Goal: Obtain resource: Obtain resource

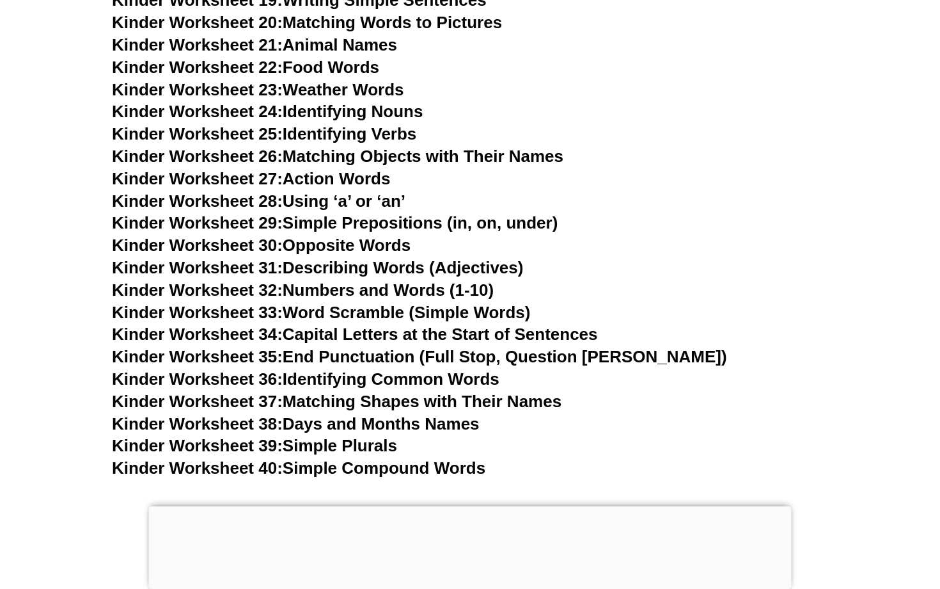
scroll to position [956, 0]
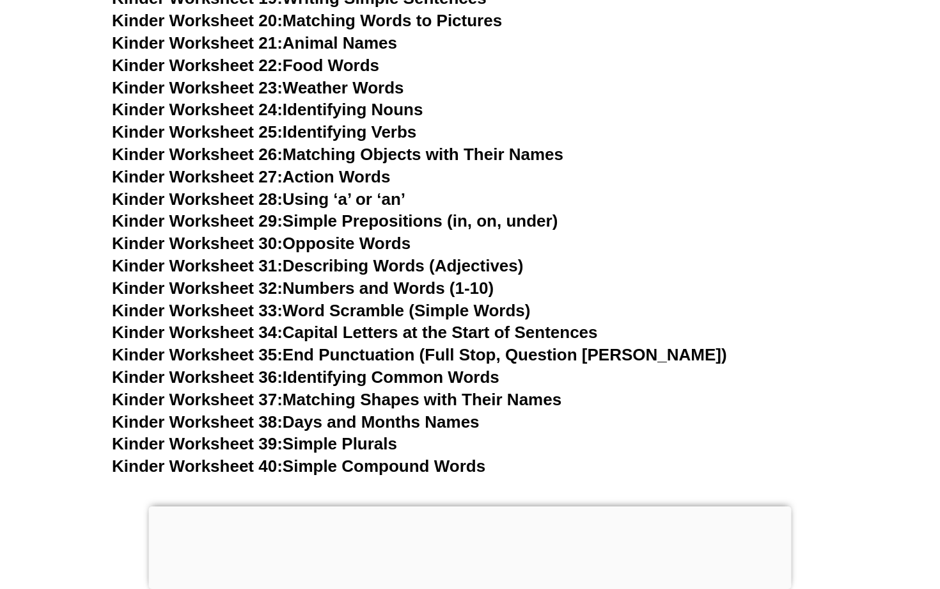
click at [450, 367] on link "Kinder Worksheet 36: Identifying Common Words" at bounding box center [306, 376] width 388 height 19
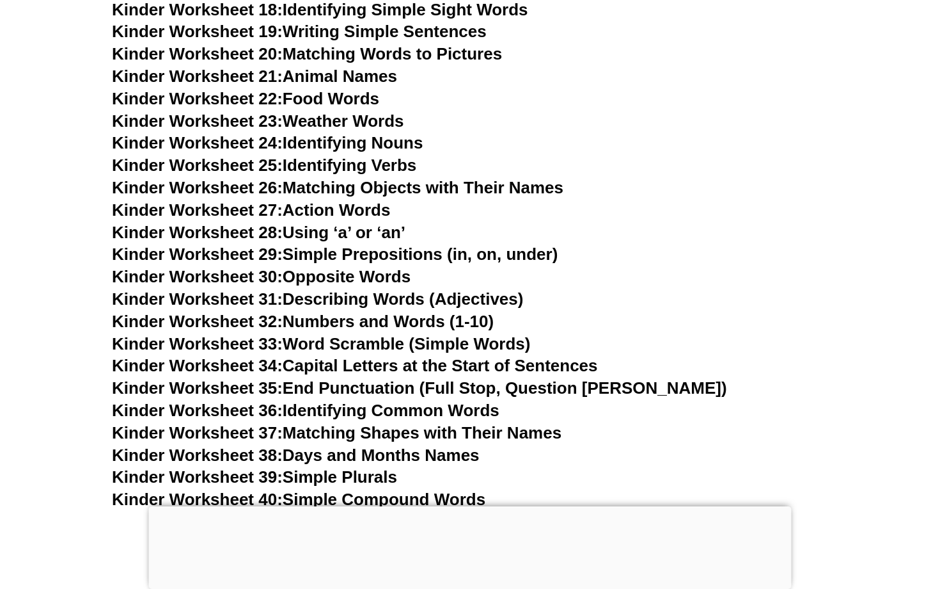
scroll to position [919, 0]
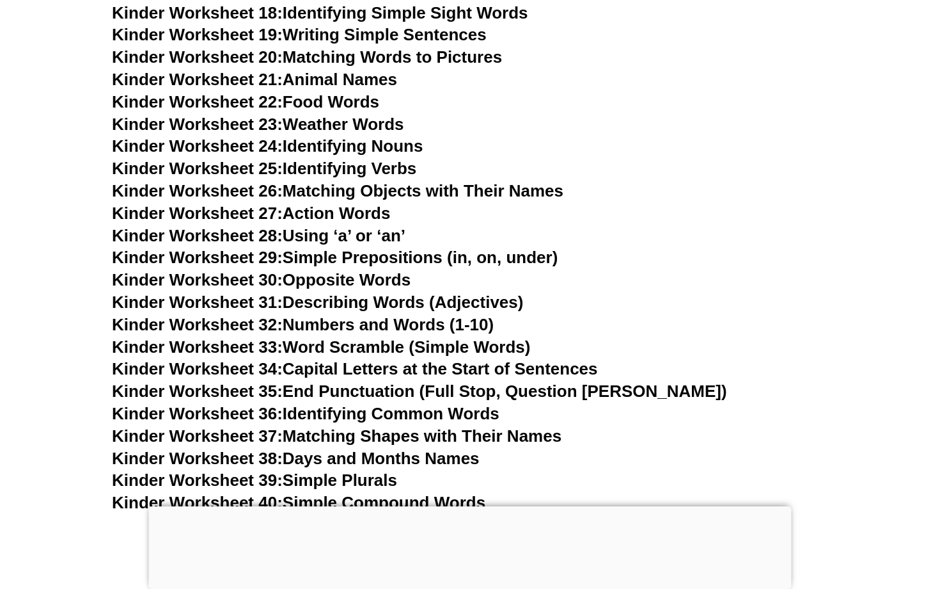
click at [440, 292] on link "Kinder Worksheet 31: Describing Words (Adjectives)" at bounding box center [317, 301] width 411 height 19
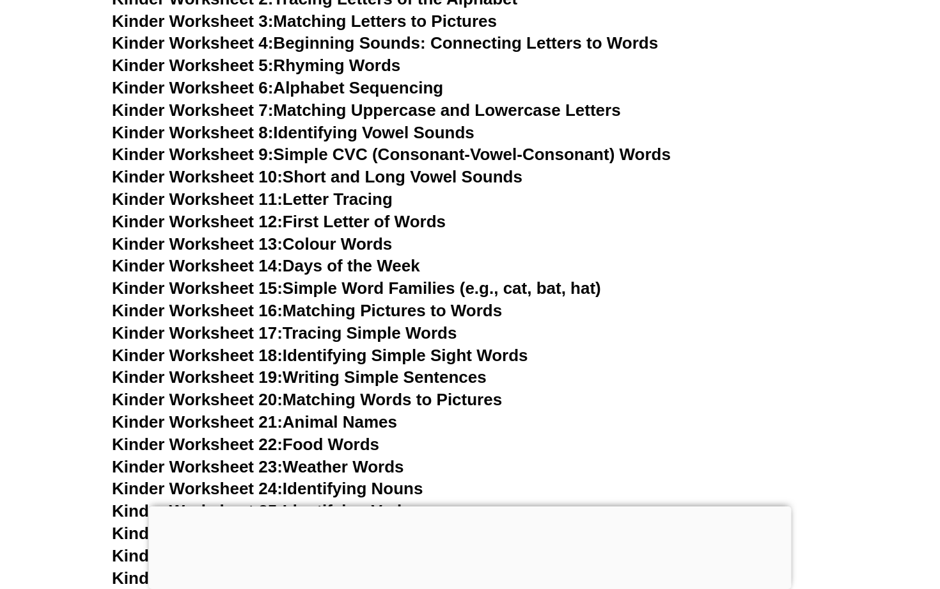
scroll to position [455, 0]
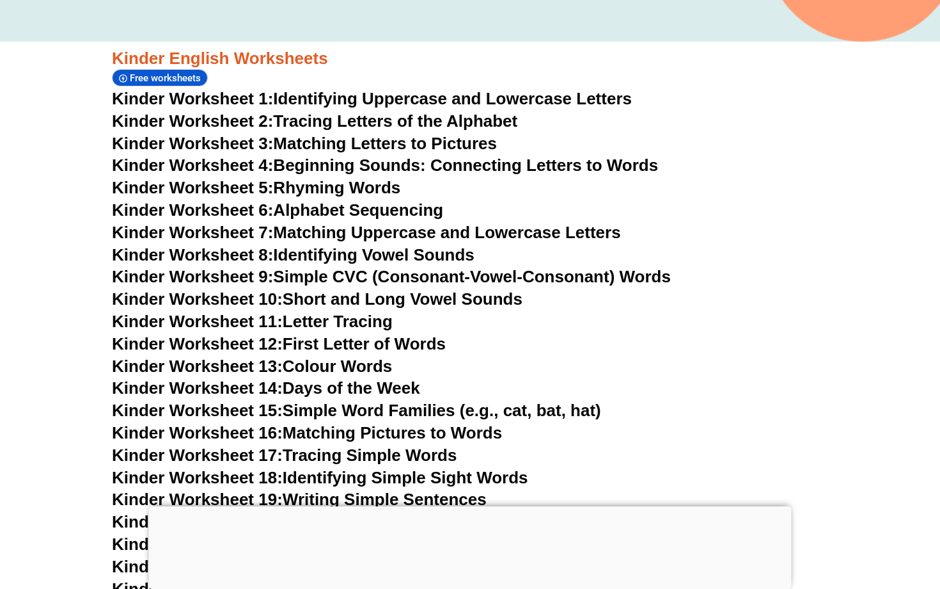
click at [360, 143] on link "Kinder Worksheet 3: Matching Letters to Pictures" at bounding box center [304, 143] width 385 height 19
click at [359, 159] on link "Kinder Worksheet 4: Beginning Sounds: Connecting Letters to Words" at bounding box center [385, 164] width 546 height 19
click at [378, 183] on link "Kinder Worksheet 5: Rhyming Words" at bounding box center [256, 187] width 289 height 19
click at [326, 206] on link "Kinder Worksheet 6: Alphabet Sequencing" at bounding box center [277, 209] width 331 height 19
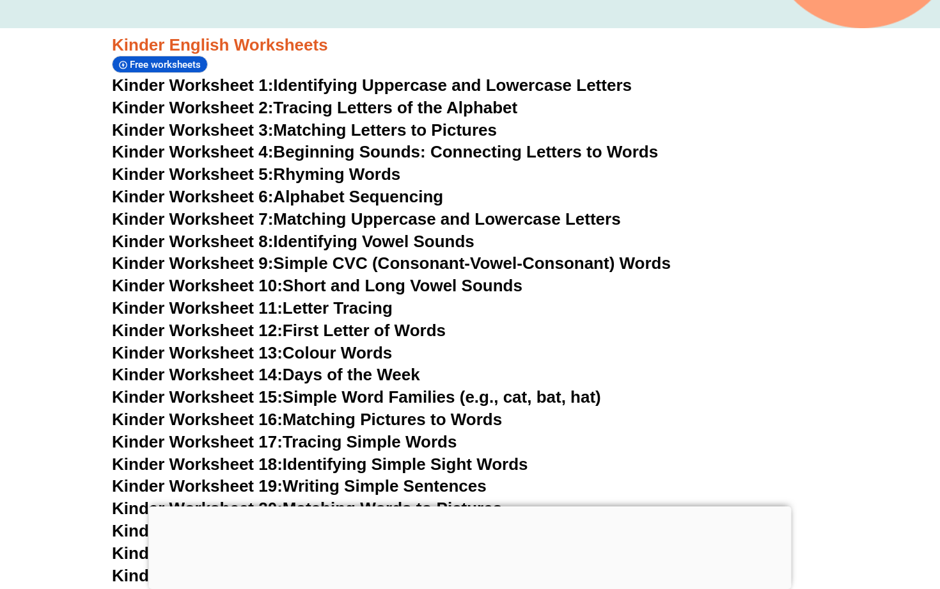
scroll to position [469, 0]
click at [388, 300] on link "Kinder Worksheet 11: Letter Tracing" at bounding box center [252, 306] width 281 height 19
click at [418, 321] on link "Kinder Worksheet 12: First Letter of Words" at bounding box center [279, 329] width 334 height 19
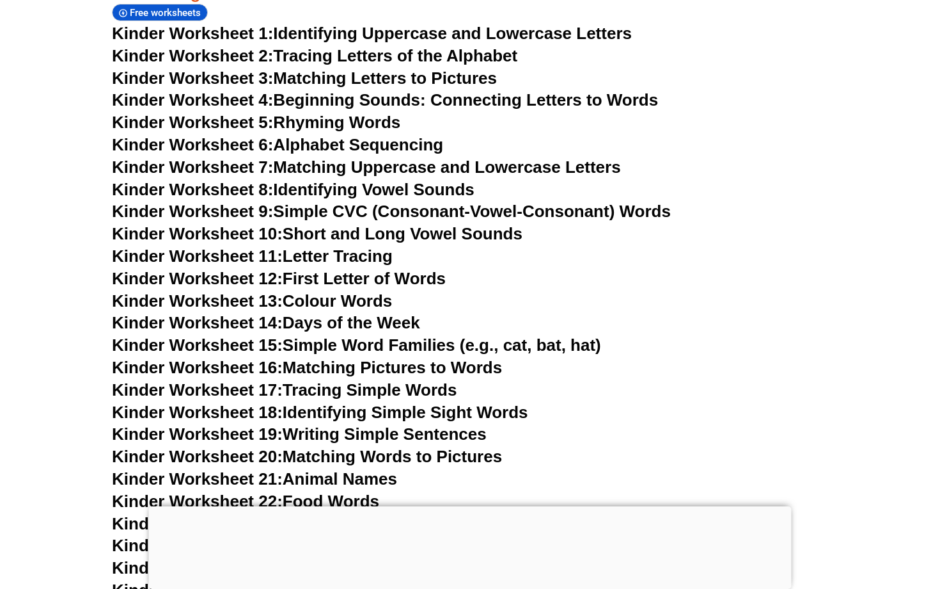
scroll to position [523, 0]
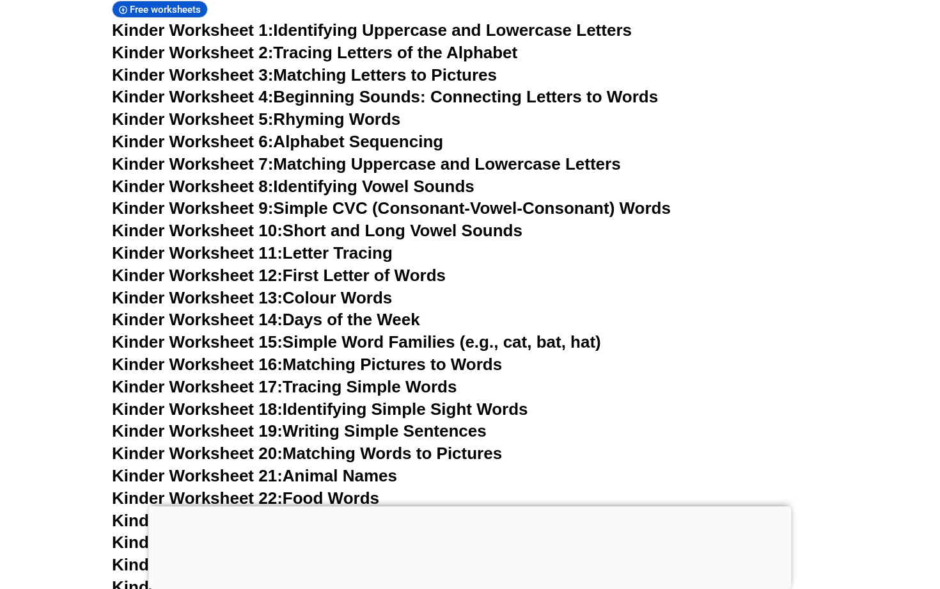
click at [370, 290] on link "Kinder Worksheet 13: Colour Words" at bounding box center [252, 297] width 280 height 19
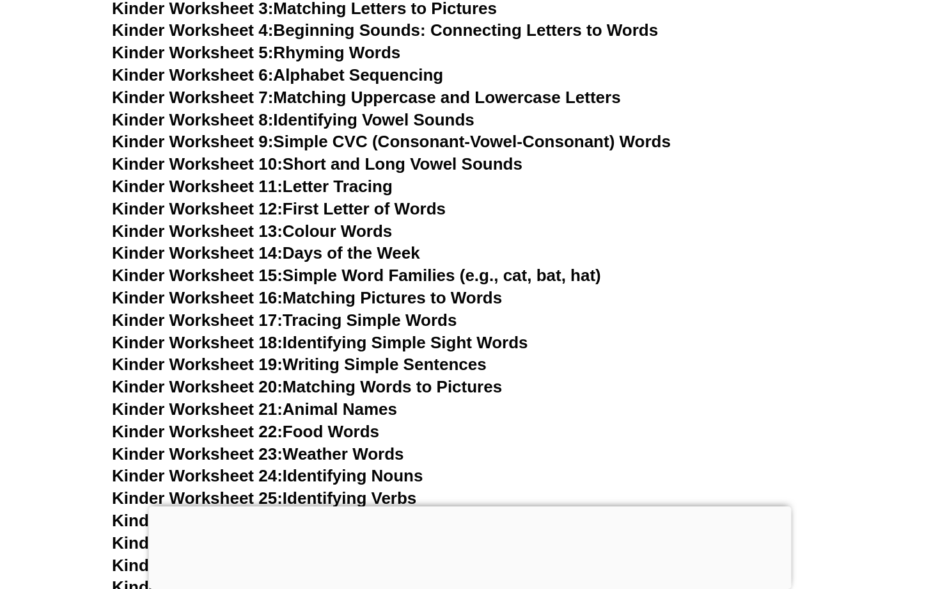
scroll to position [592, 0]
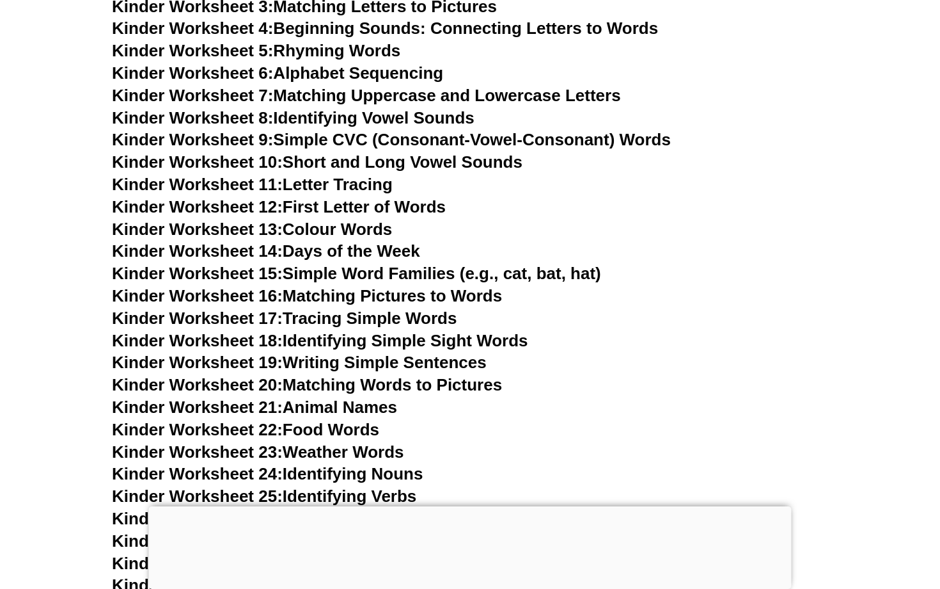
click at [413, 245] on link "Kinder Worksheet 14: Days of the Week" at bounding box center [266, 250] width 308 height 19
click at [340, 269] on link "Kinder Worksheet 15: Simple Word Families (e.g., cat, bat, hat)" at bounding box center [356, 273] width 489 height 19
click at [380, 289] on link "Kinder Worksheet 16: Matching Pictures to Words" at bounding box center [307, 295] width 390 height 19
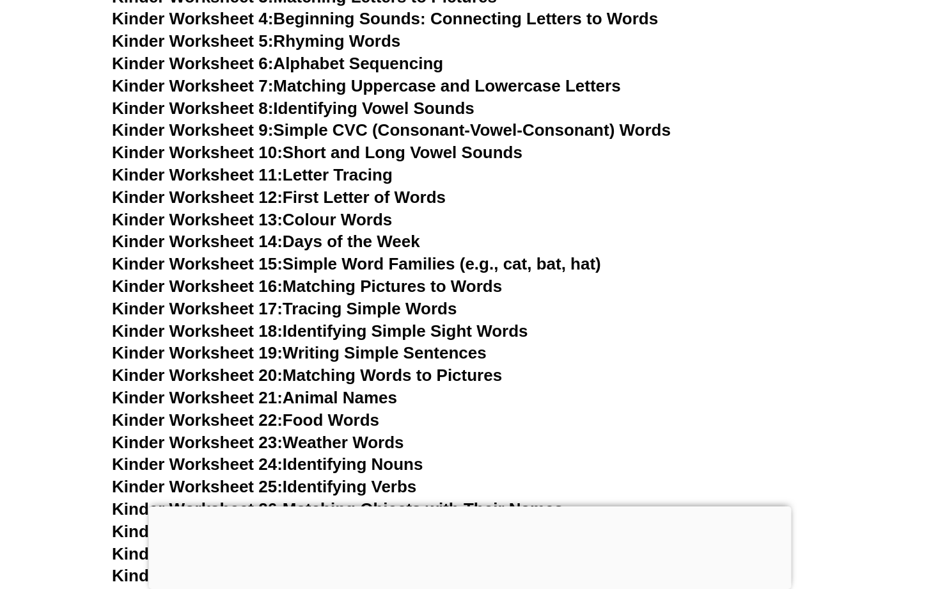
click at [447, 299] on link "Kinder Worksheet 17: Tracing Simple Words" at bounding box center [284, 308] width 345 height 19
